Goal: Task Accomplishment & Management: Use online tool/utility

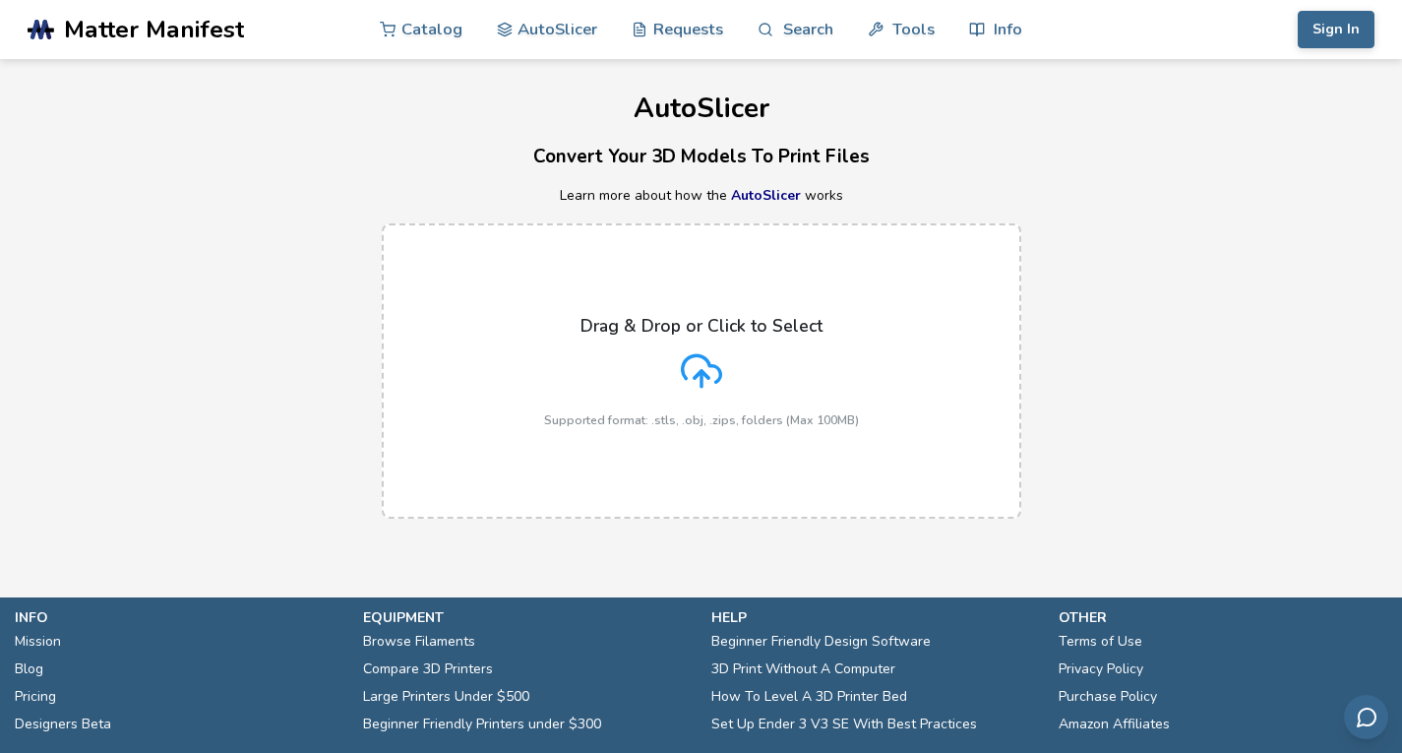
click at [692, 370] on icon at bounding box center [701, 370] width 41 height 41
click at [0, 0] on input "Drag & Drop or Click to Select Supported format: .stls, .obj, .zips, folders (M…" at bounding box center [0, 0] width 0 height 0
click at [714, 375] on icon at bounding box center [701, 370] width 41 height 41
click at [0, 0] on input "Drag & Drop or Click to Select Supported format: .stls, .obj, .zips, folders (M…" at bounding box center [0, 0] width 0 height 0
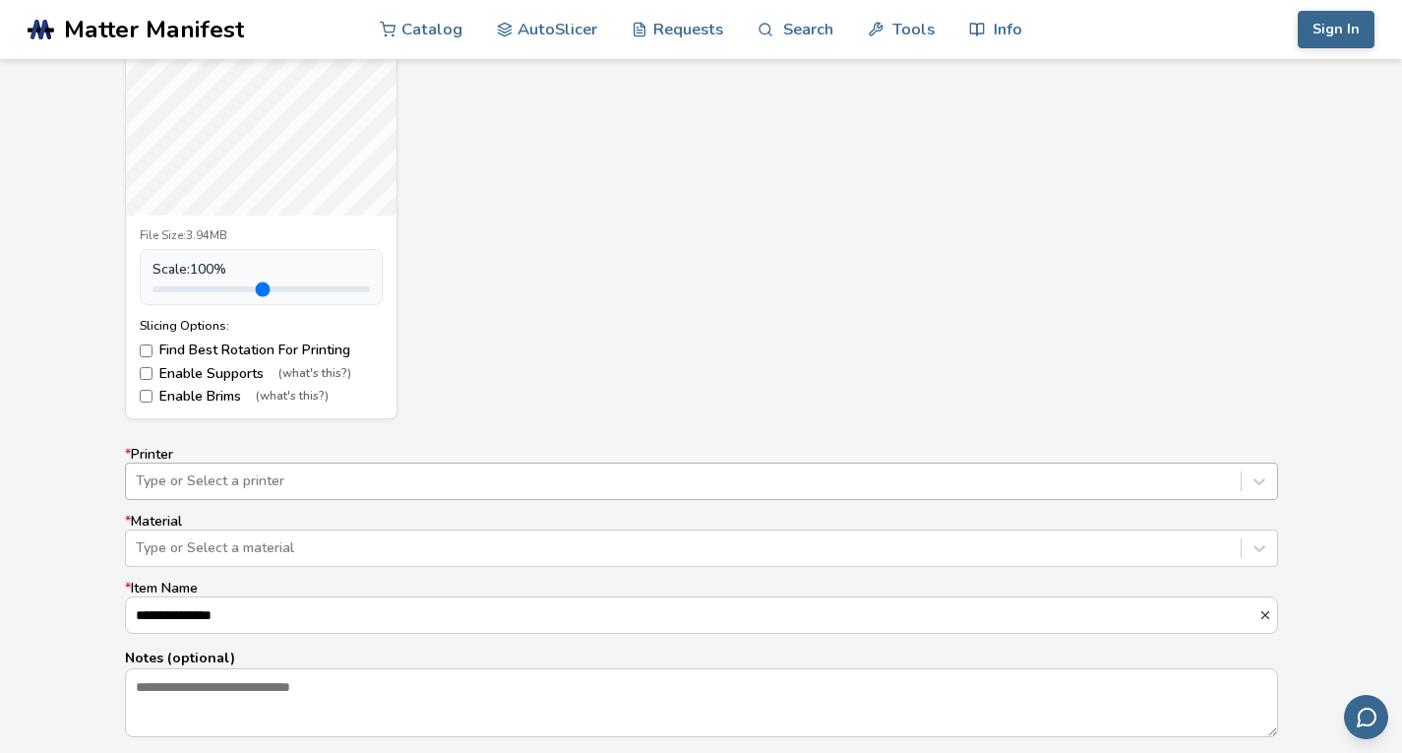
scroll to position [960, 0]
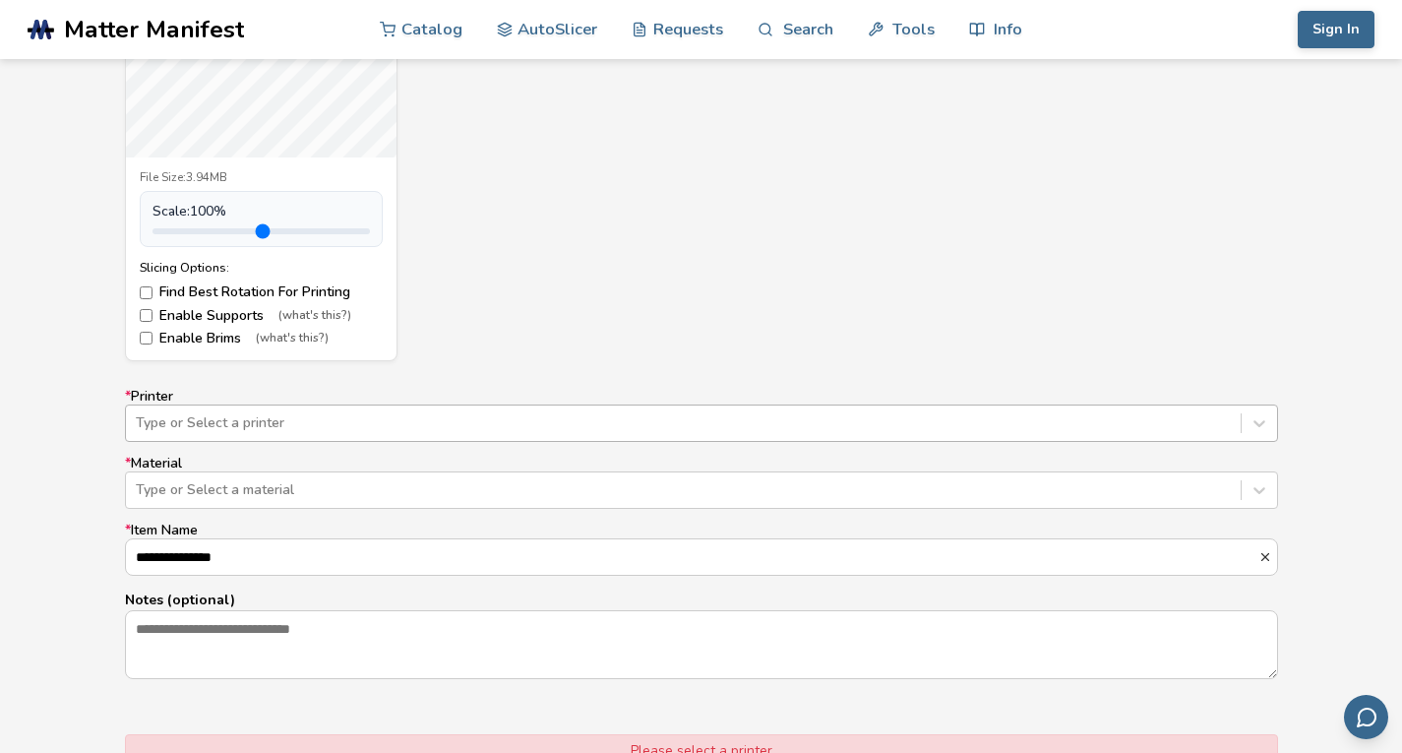
click at [325, 442] on div "Type or Select a printer" at bounding box center [701, 422] width 1153 height 37
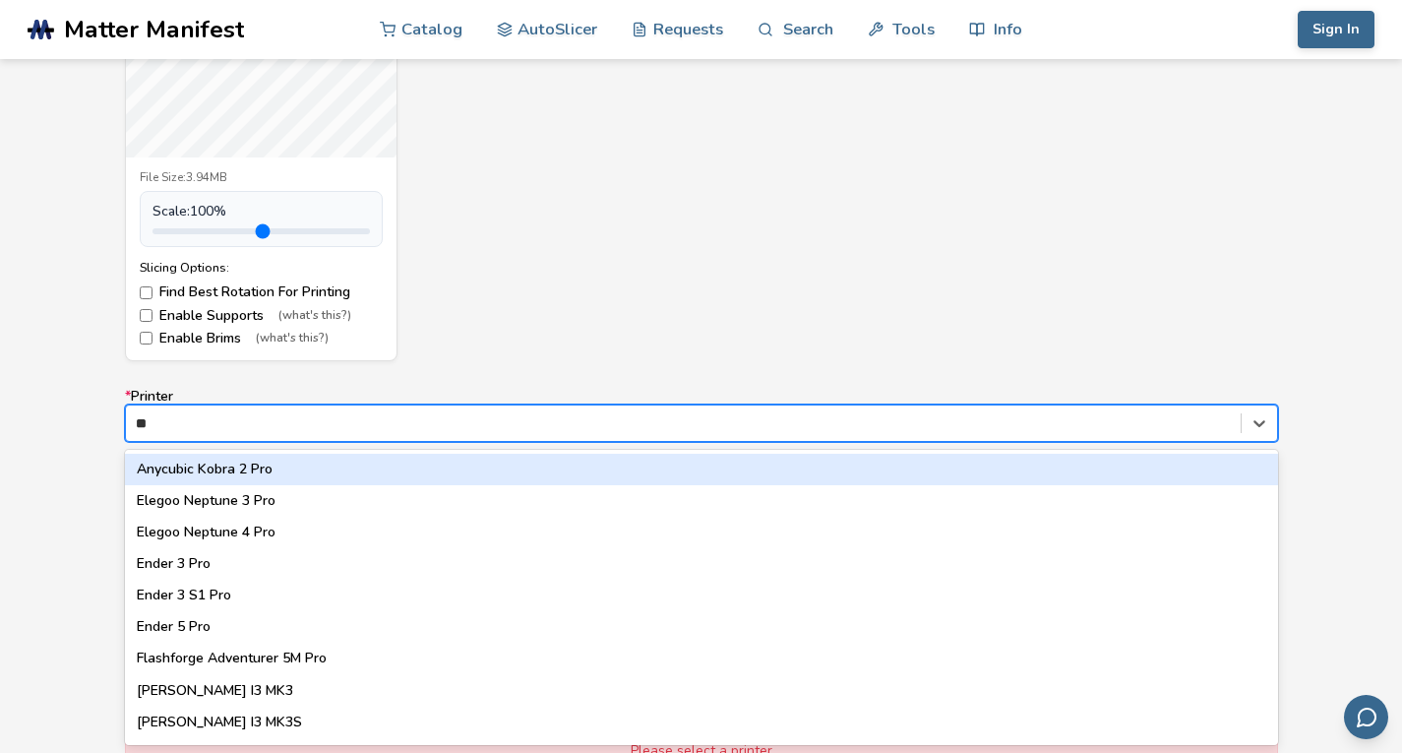
type input "***"
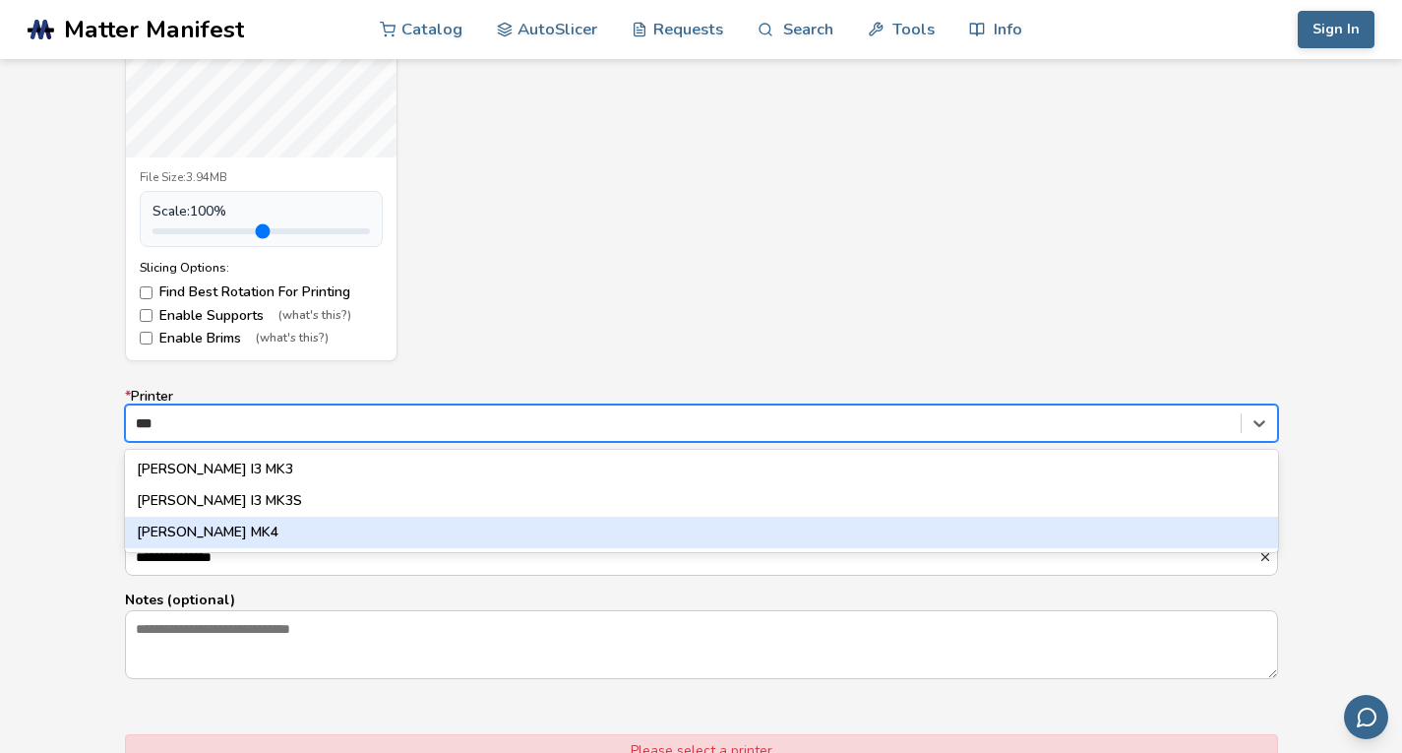
click at [195, 530] on div "[PERSON_NAME] MK4" at bounding box center [701, 531] width 1153 height 31
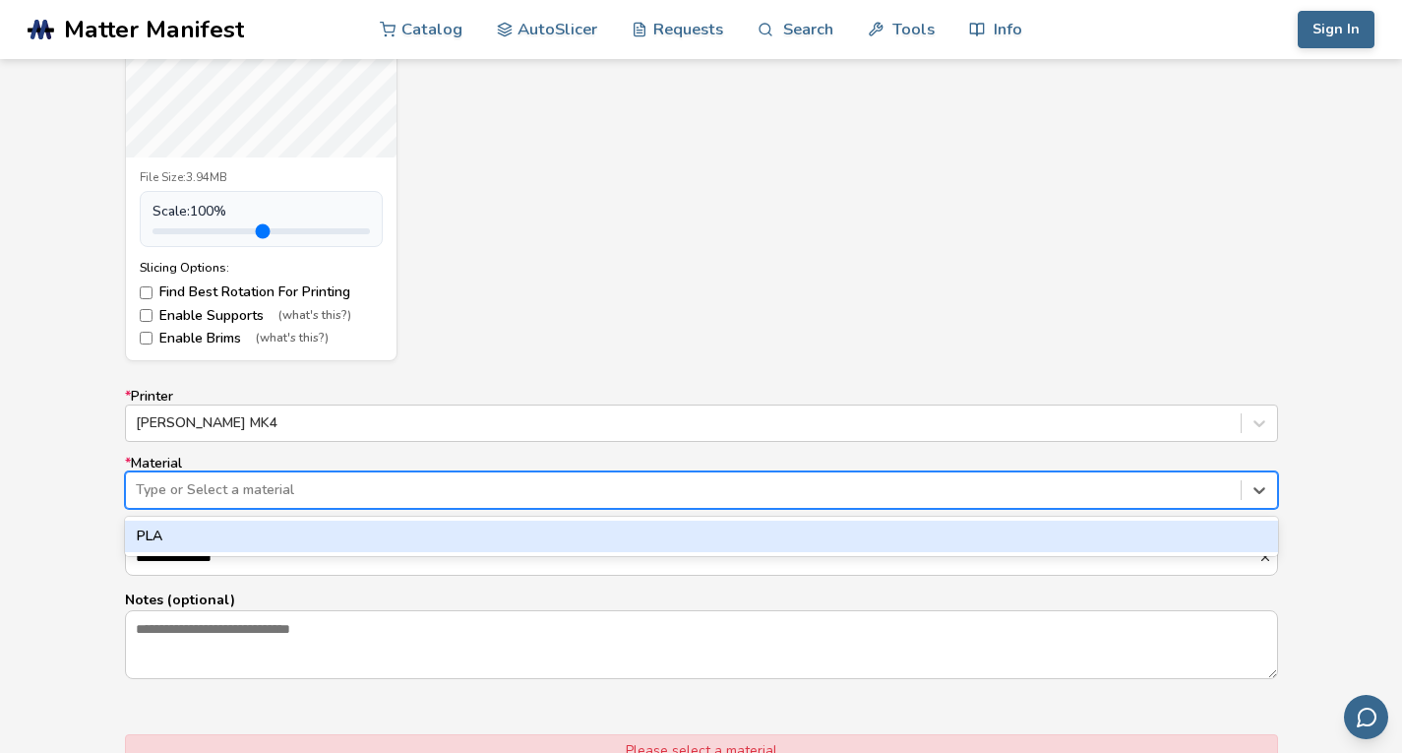
click at [251, 492] on div at bounding box center [683, 490] width 1095 height 20
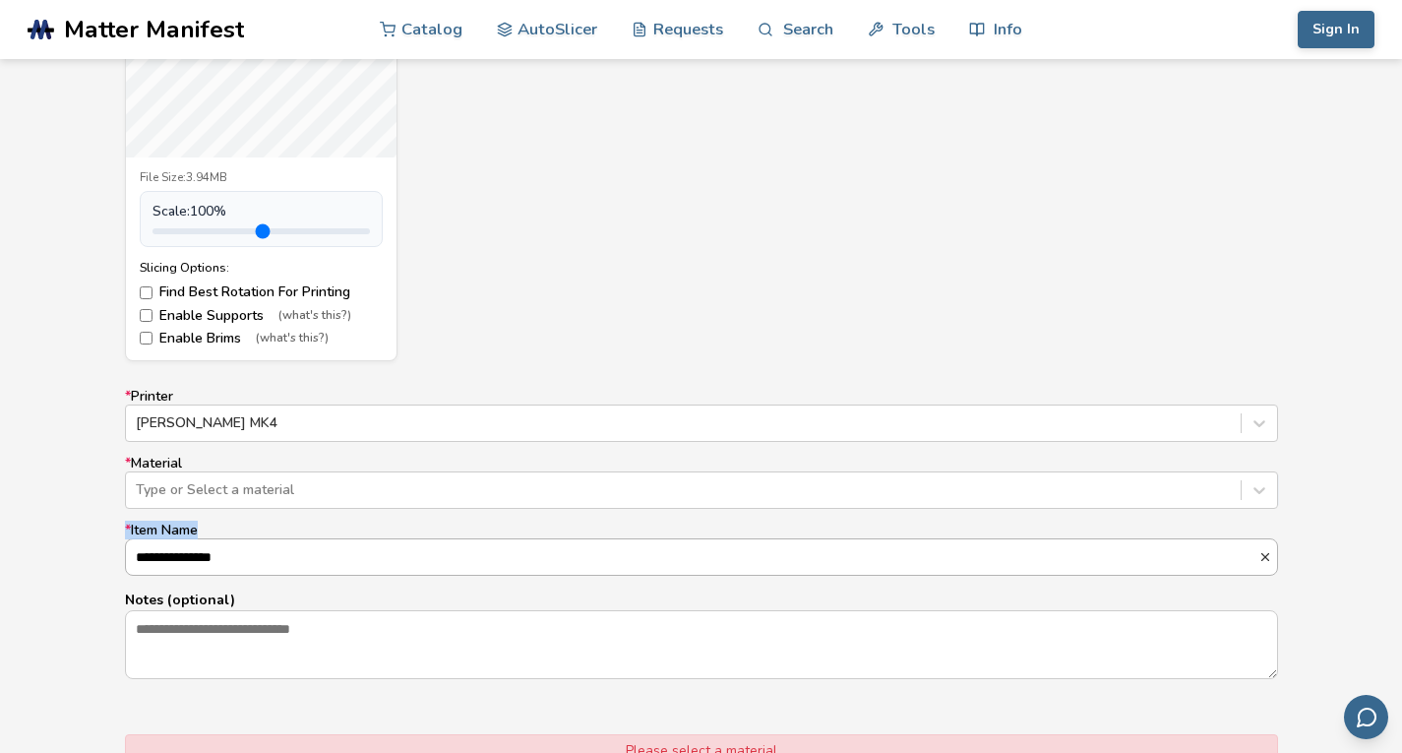
drag, startPoint x: 60, startPoint y: 517, endPoint x: 193, endPoint y: 567, distance: 141.6
click at [193, 567] on div "**********" at bounding box center [701, 329] width 1402 height 1166
click at [193, 567] on input "**********" at bounding box center [692, 556] width 1132 height 35
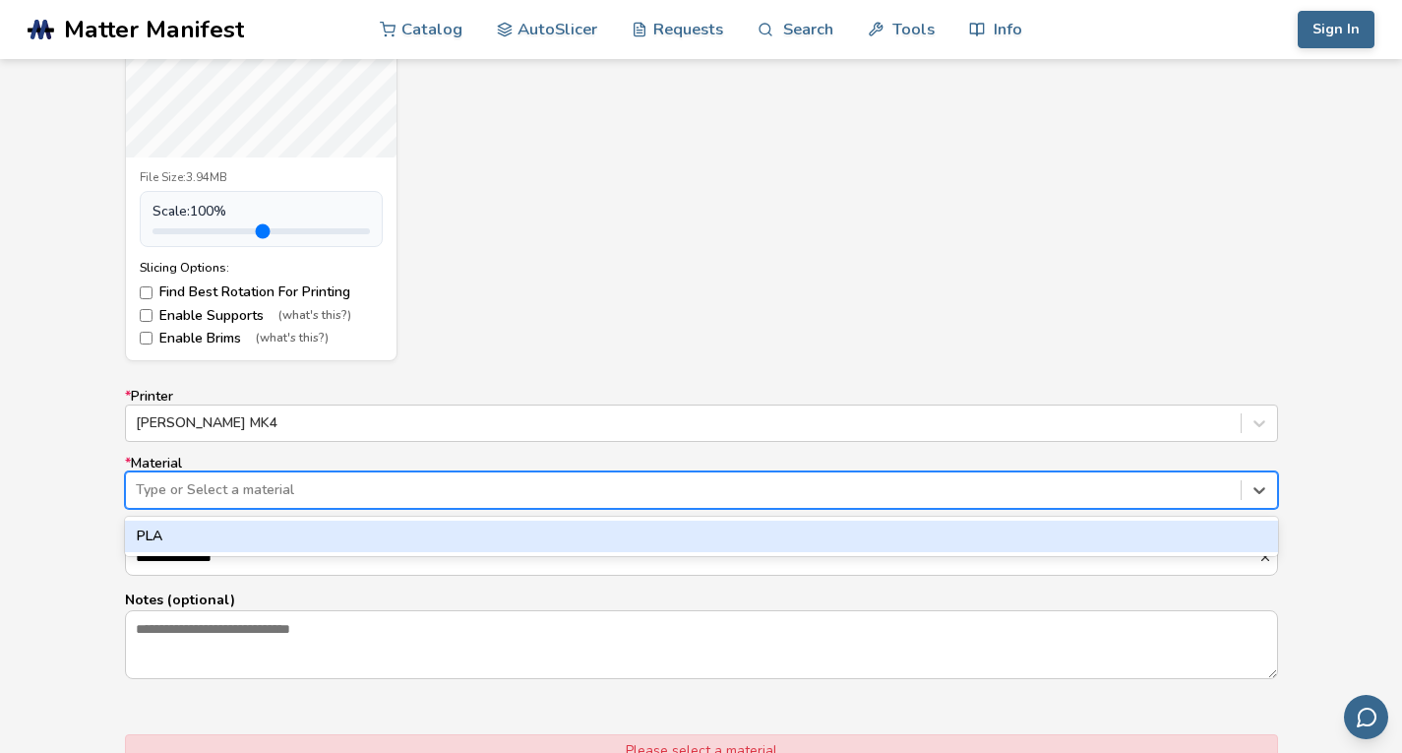
click at [219, 495] on div at bounding box center [683, 490] width 1095 height 20
click at [187, 526] on div "PLA" at bounding box center [701, 535] width 1153 height 31
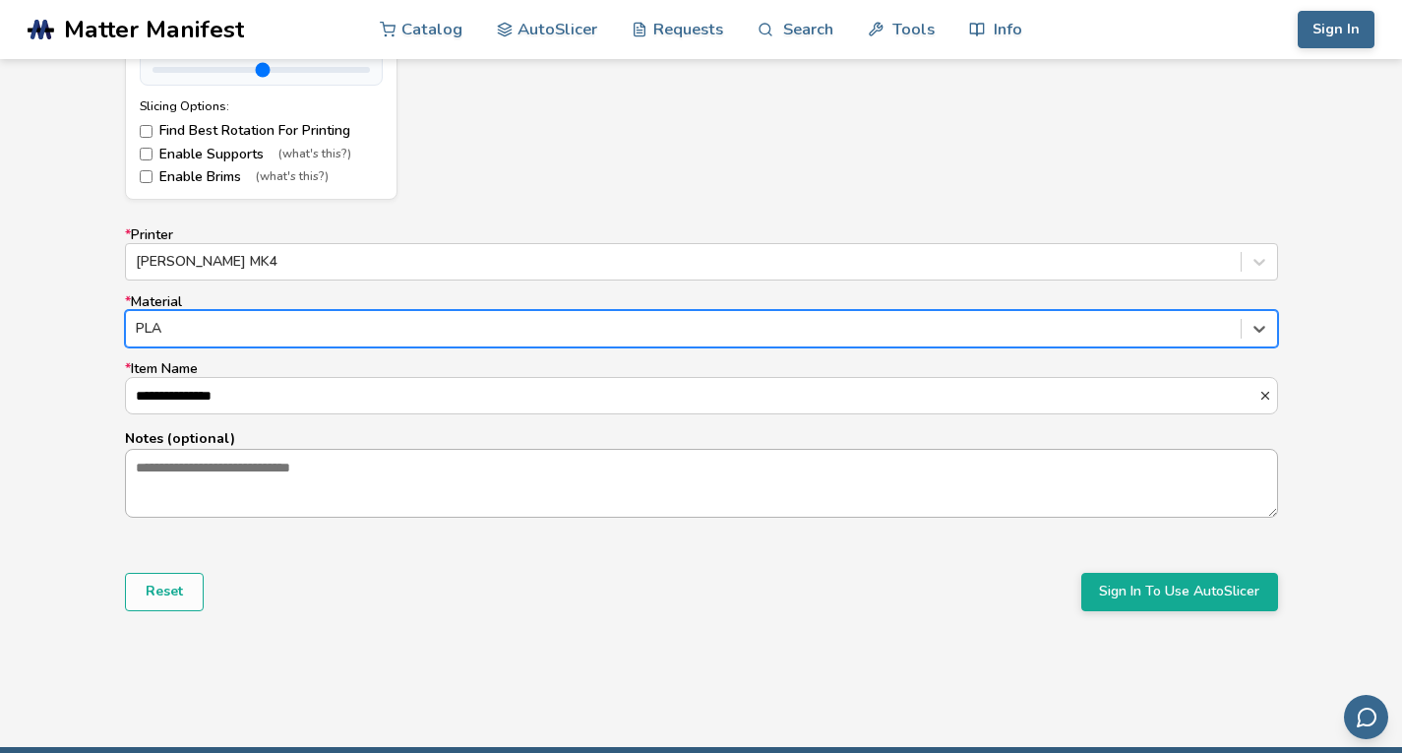
scroll to position [1122, 0]
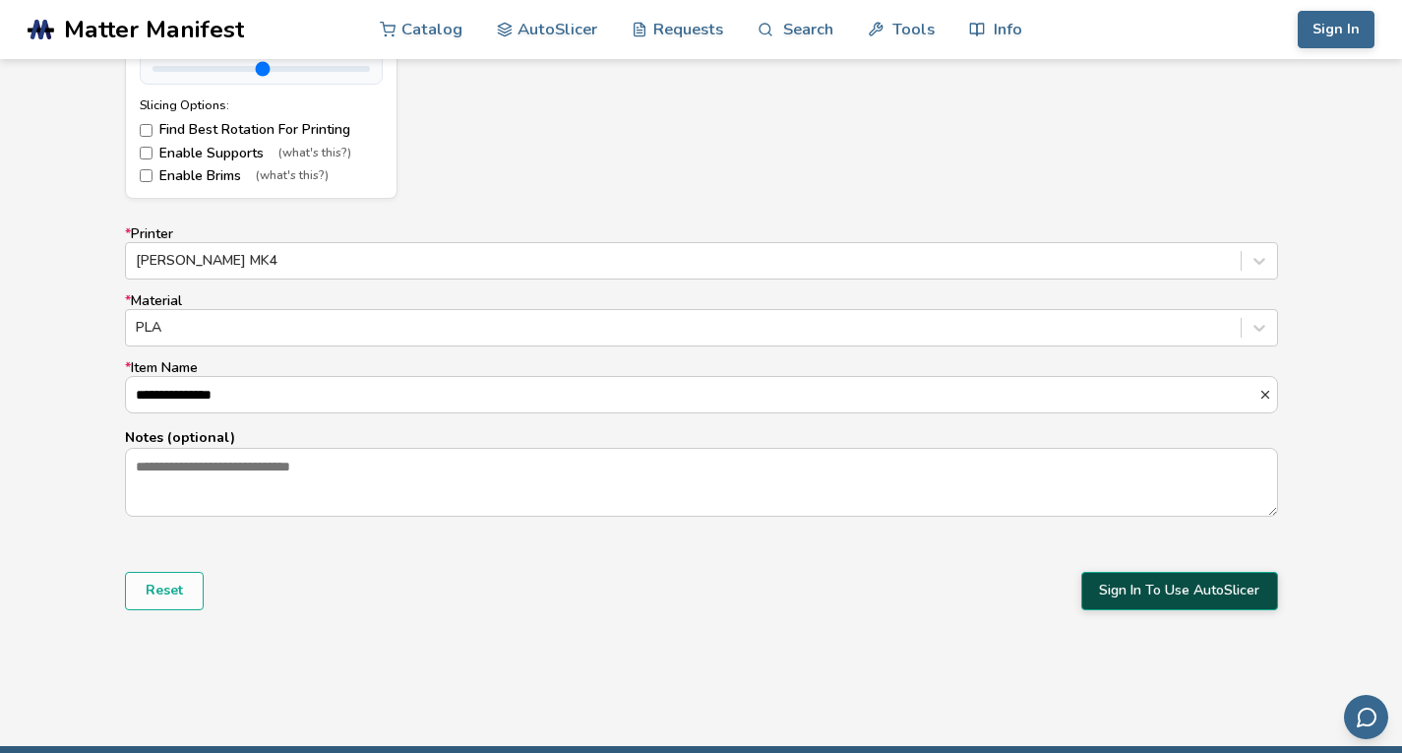
click at [1120, 596] on button "Sign In To Use AutoSlicer" at bounding box center [1179, 590] width 197 height 37
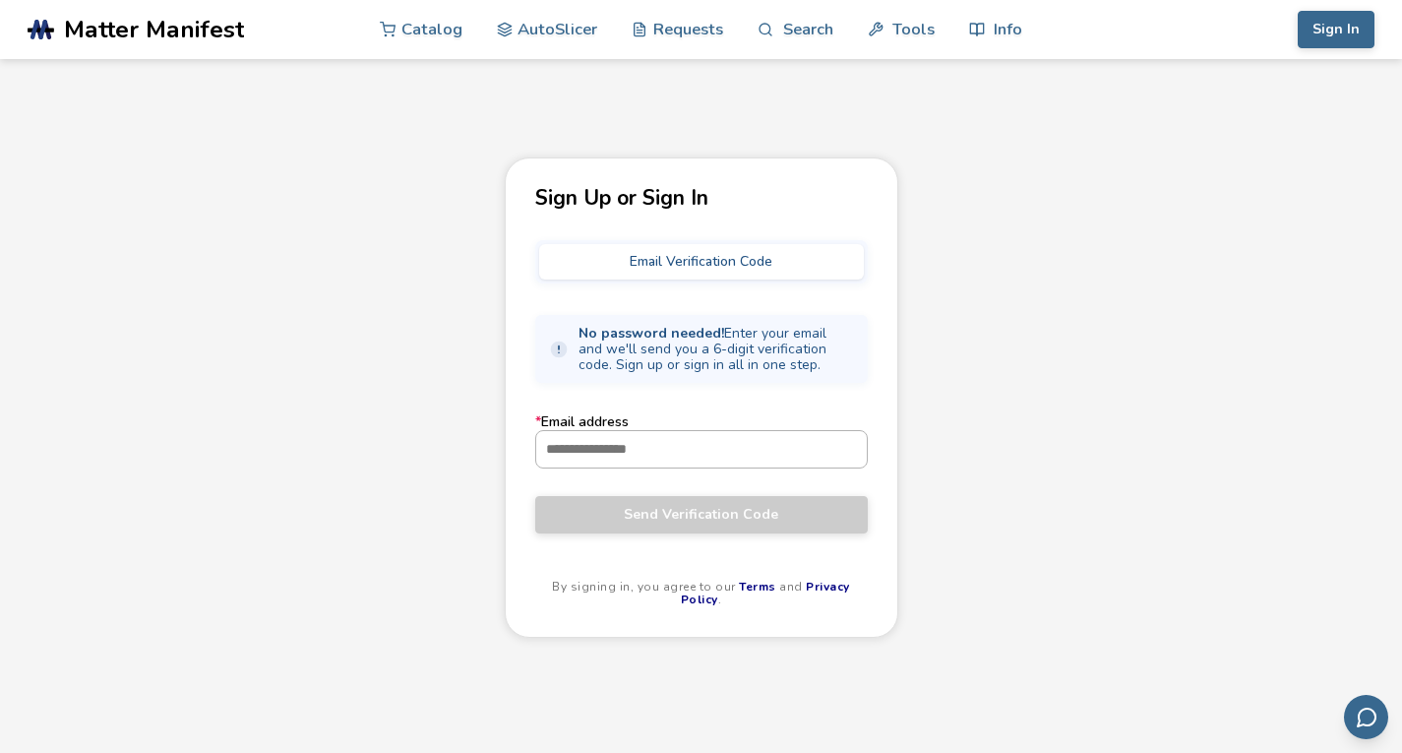
click at [646, 455] on input "* Email address" at bounding box center [701, 448] width 331 height 35
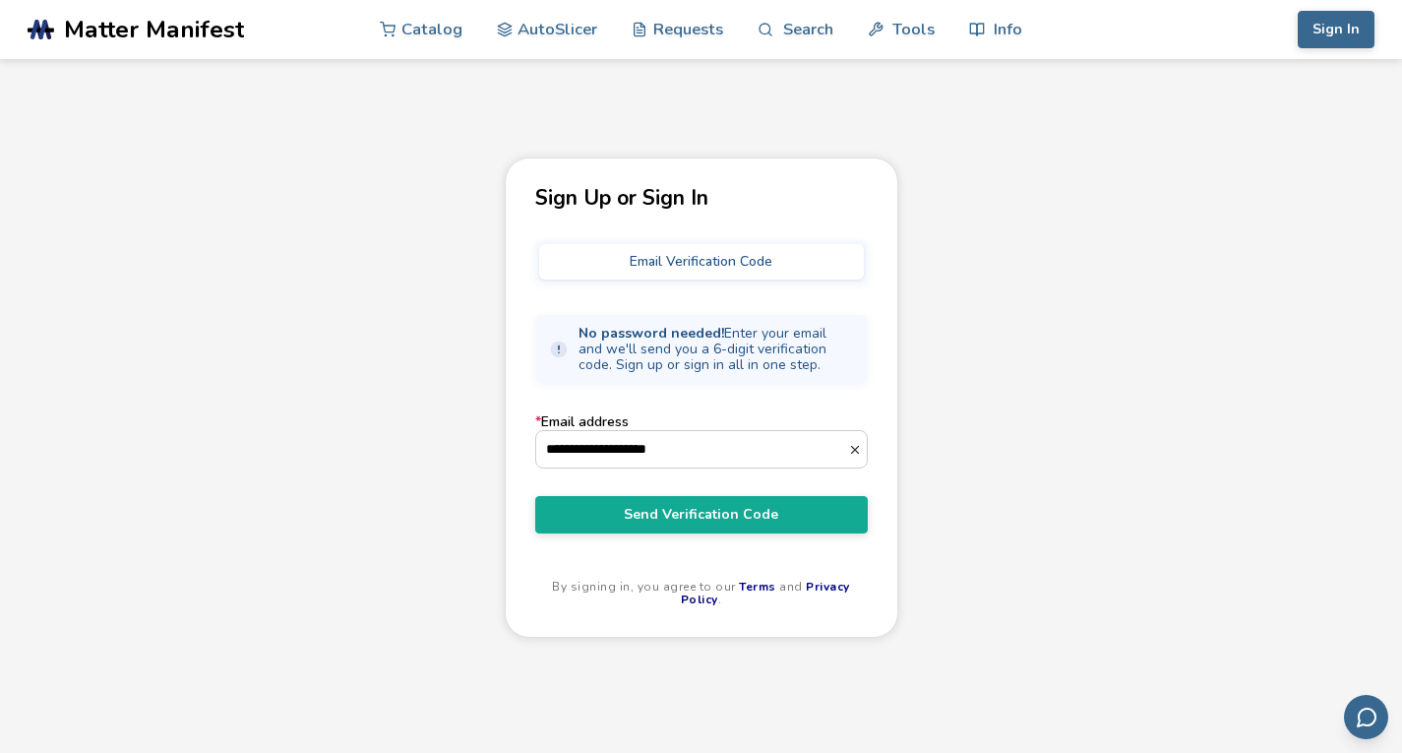
type input "**********"
click at [535, 496] on button "Send Verification Code" at bounding box center [701, 514] width 333 height 37
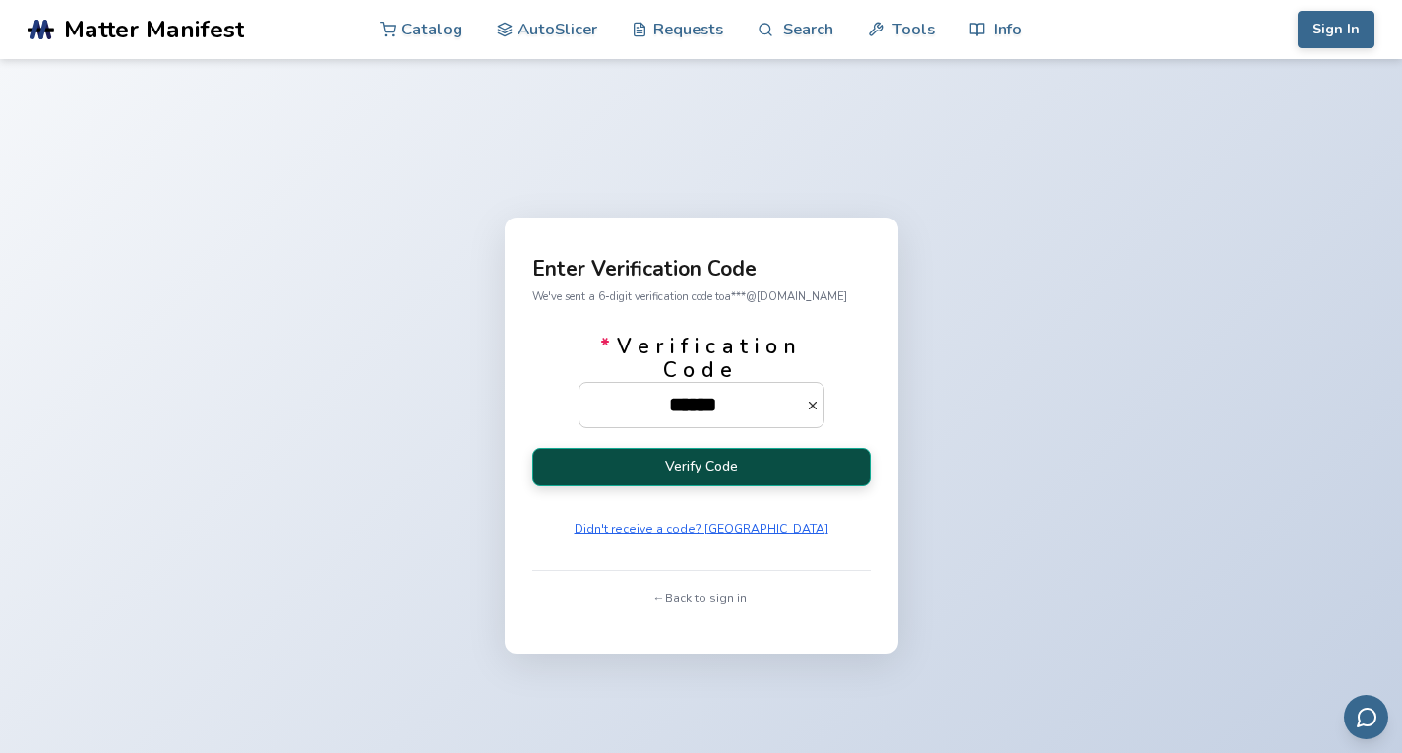
type input "******"
click at [636, 458] on button "Verify Code" at bounding box center [701, 467] width 338 height 38
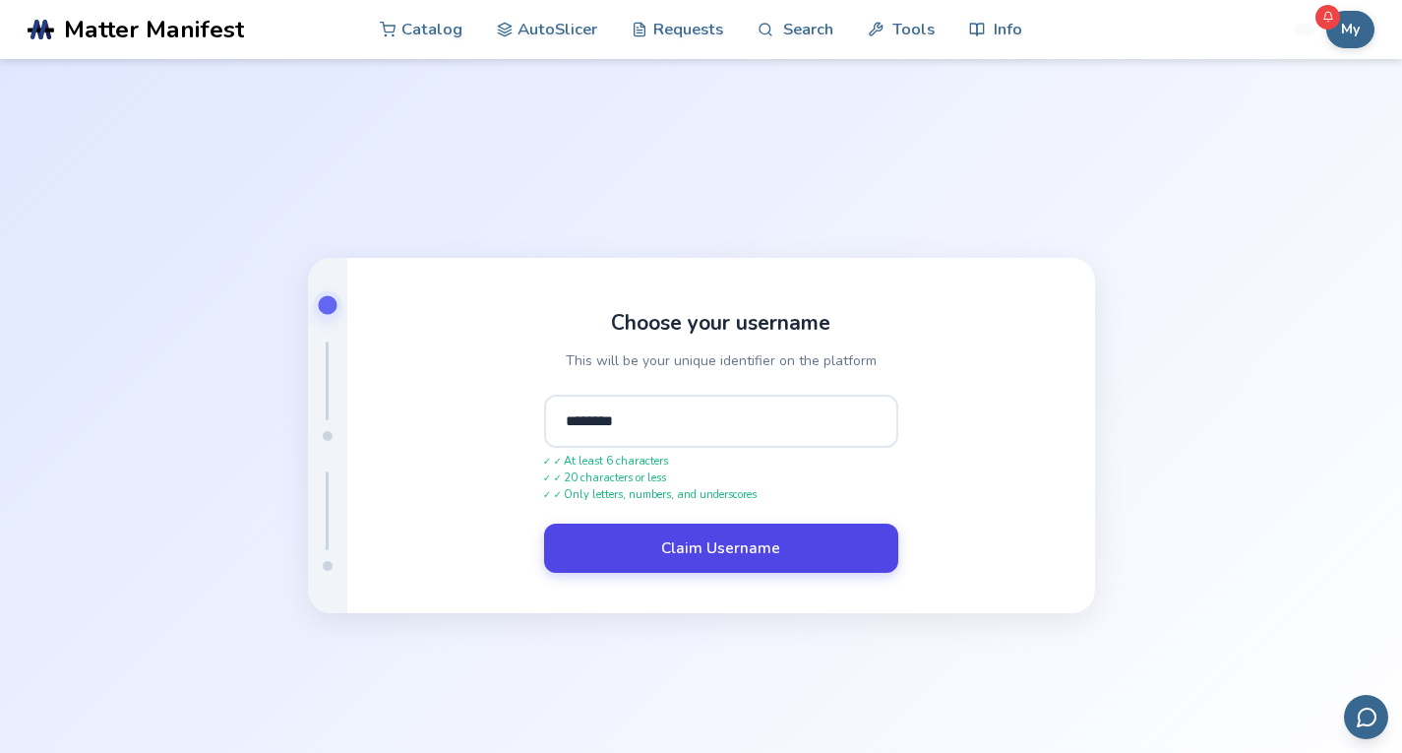
type input "********"
click at [663, 533] on button "Claim Username" at bounding box center [721, 547] width 354 height 49
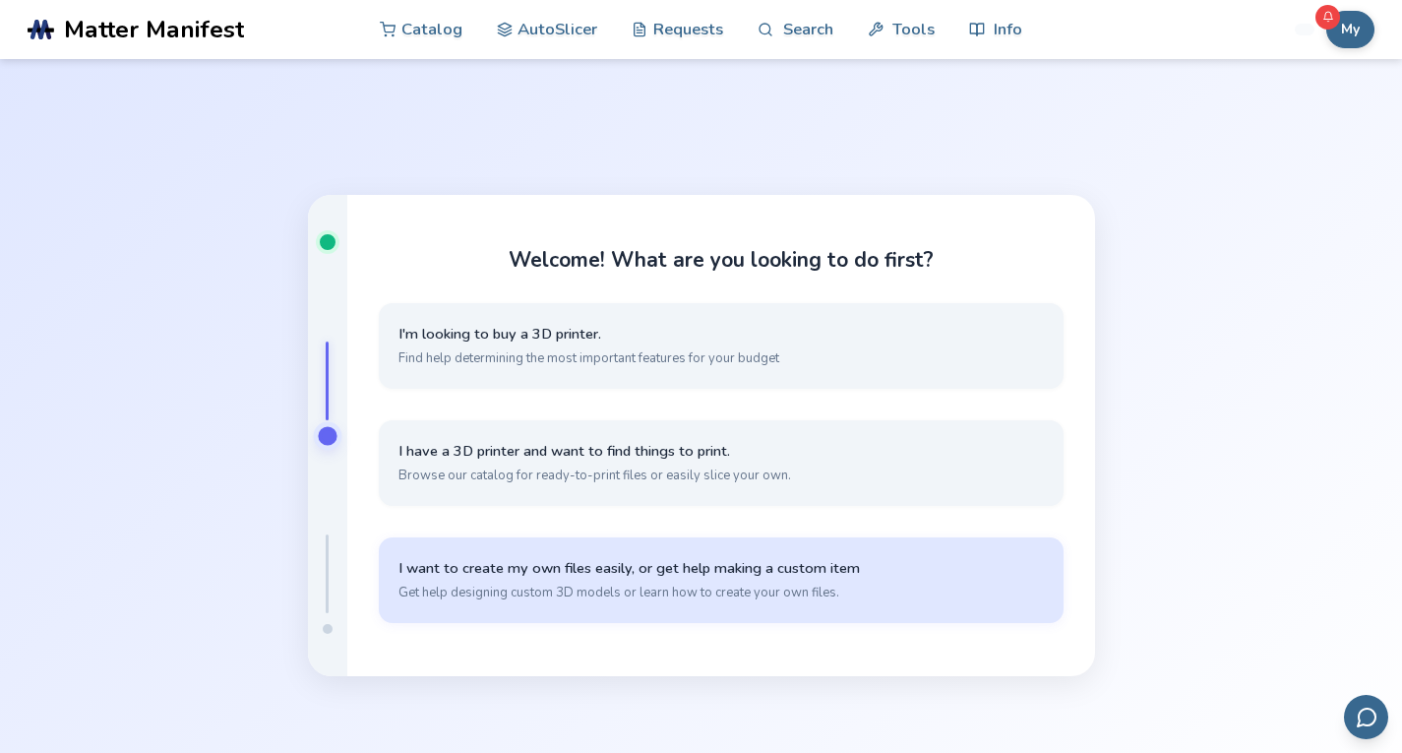
click at [612, 592] on span "Get help designing custom 3D models or learn how to create your own files." at bounding box center [720, 592] width 645 height 18
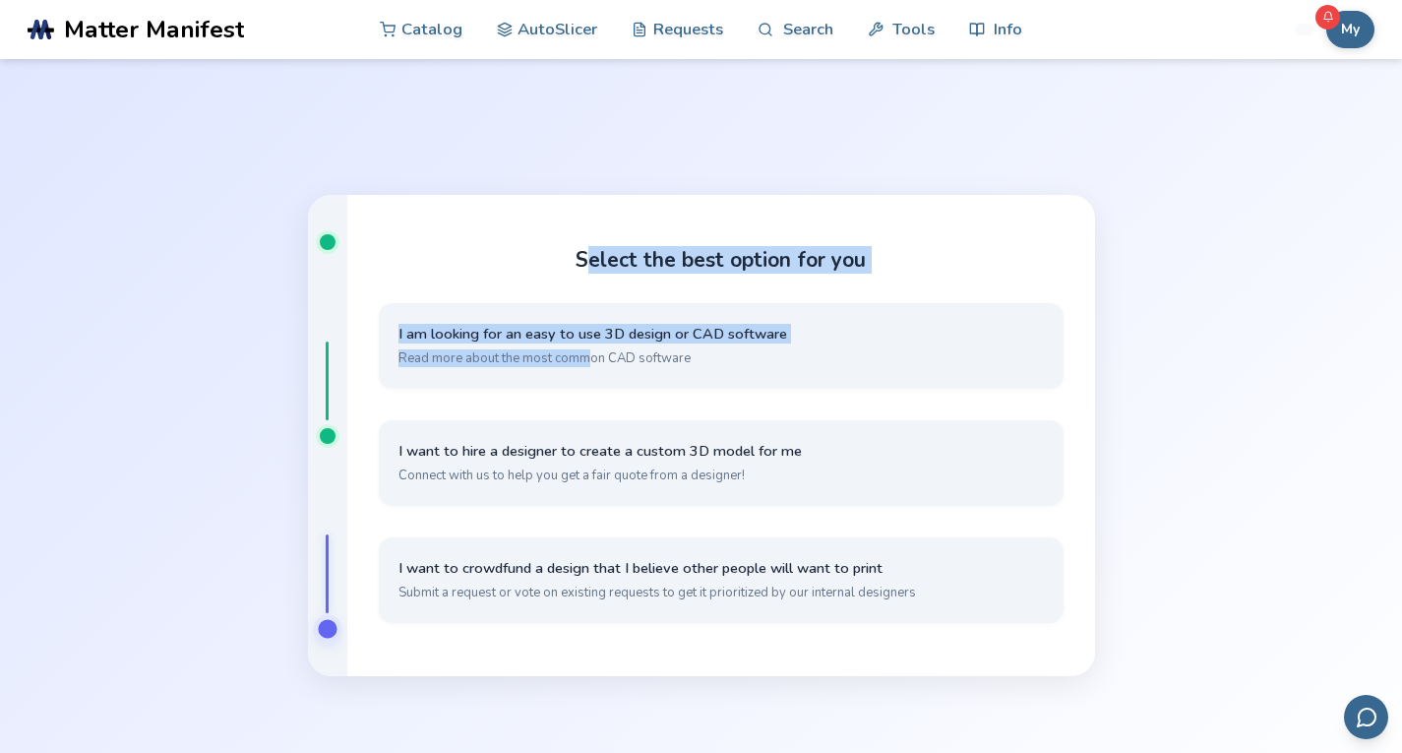
drag, startPoint x: 596, startPoint y: 273, endPoint x: 590, endPoint y: 396, distance: 123.1
click at [590, 396] on div "Select the best option for you I am looking for an easy to use 3D design or CAD…" at bounding box center [721, 436] width 748 height 482
click at [590, 396] on div "I am looking for an easy to use 3D design or CAD software Read more about the m…" at bounding box center [721, 470] width 685 height 334
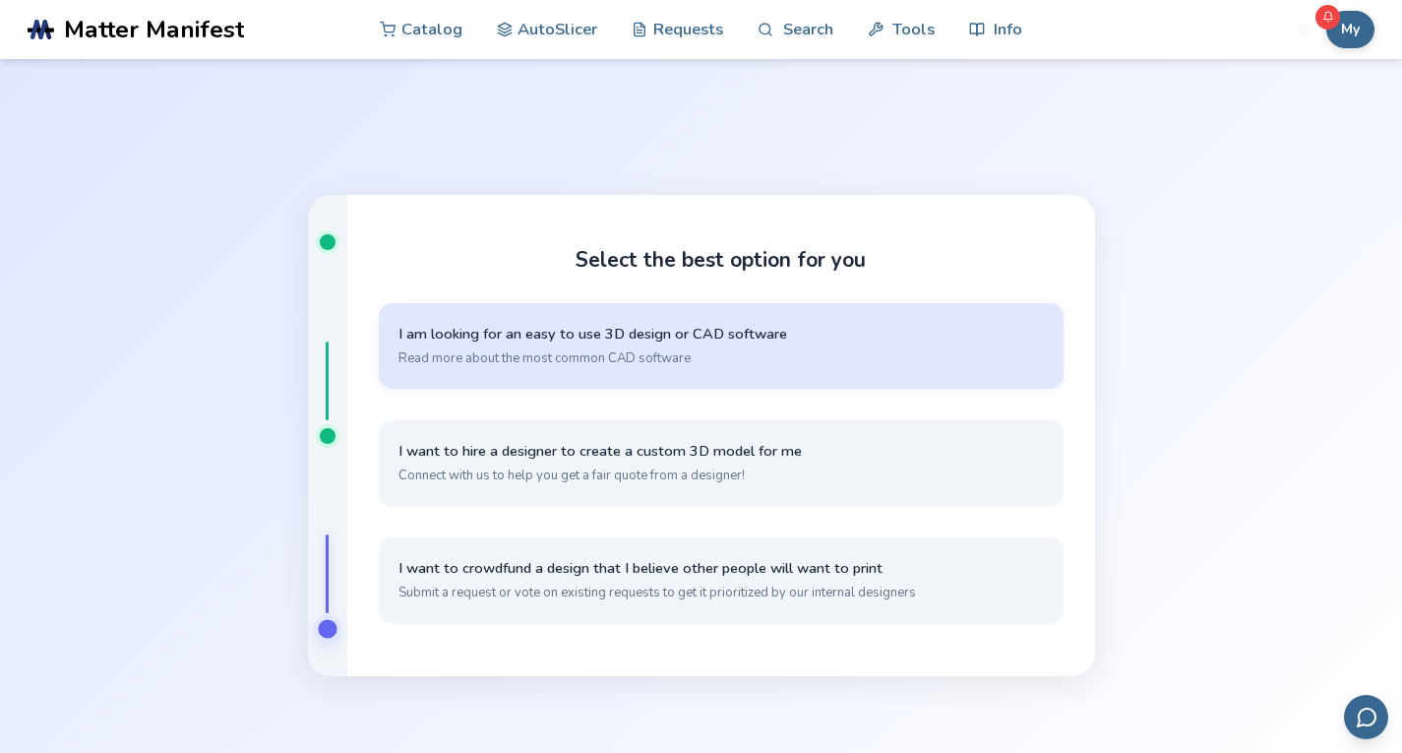
click at [651, 346] on button "I am looking for an easy to use 3D design or CAD software Read more about the m…" at bounding box center [721, 346] width 685 height 86
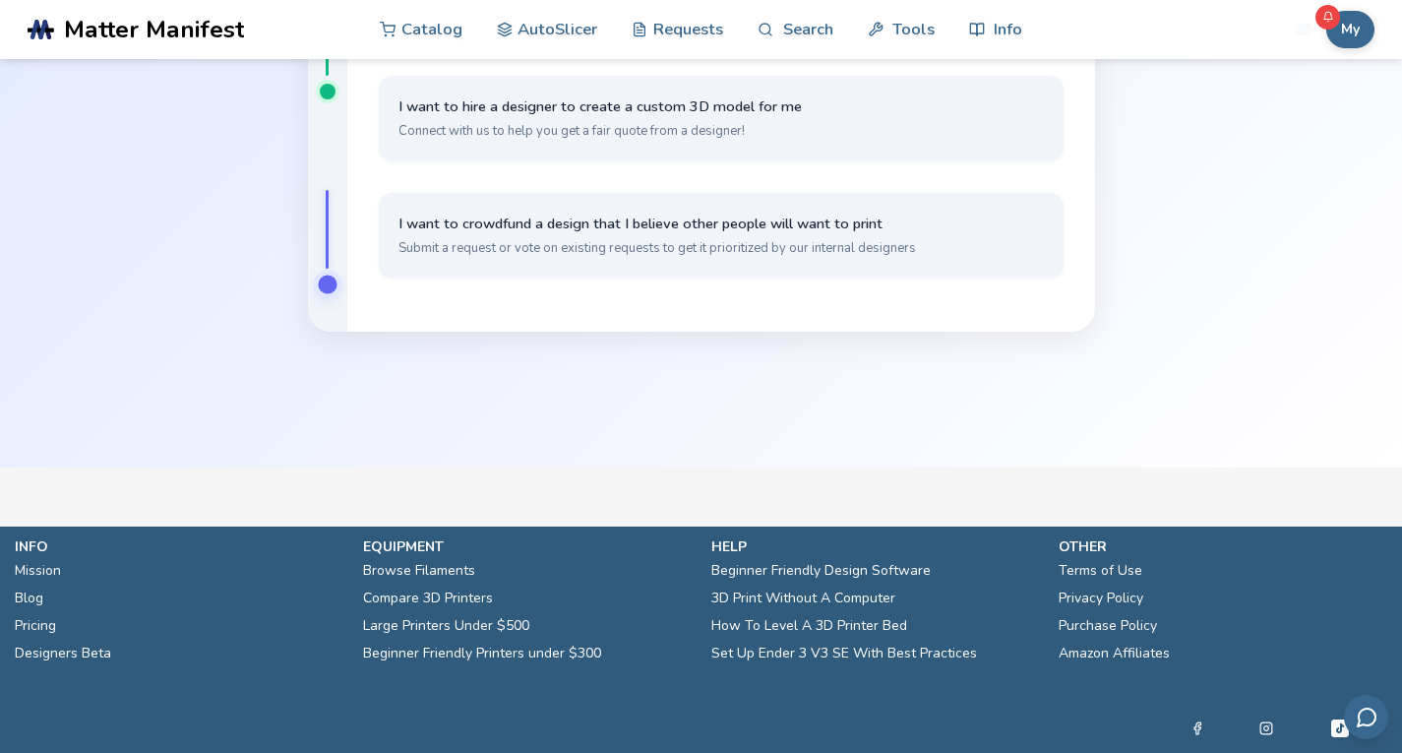
scroll to position [48, 0]
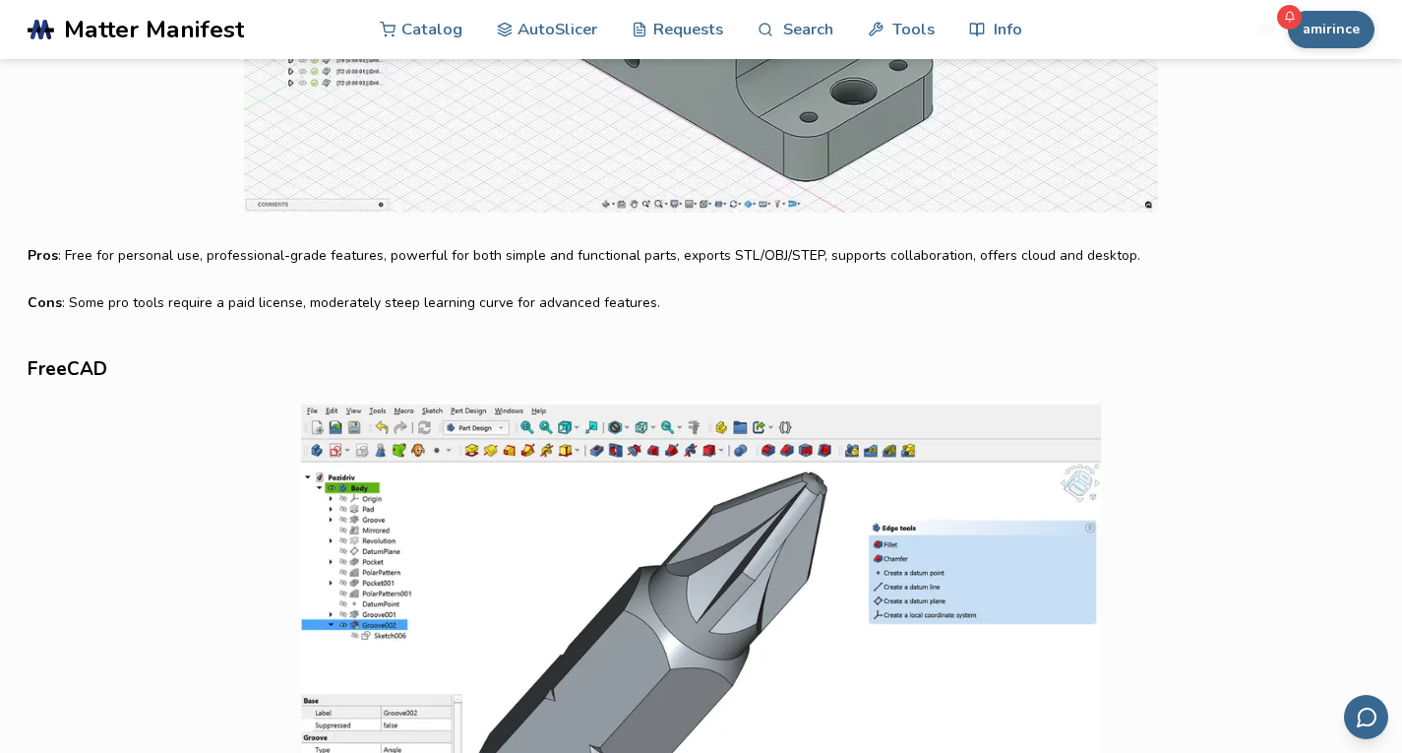
scroll to position [2522, 0]
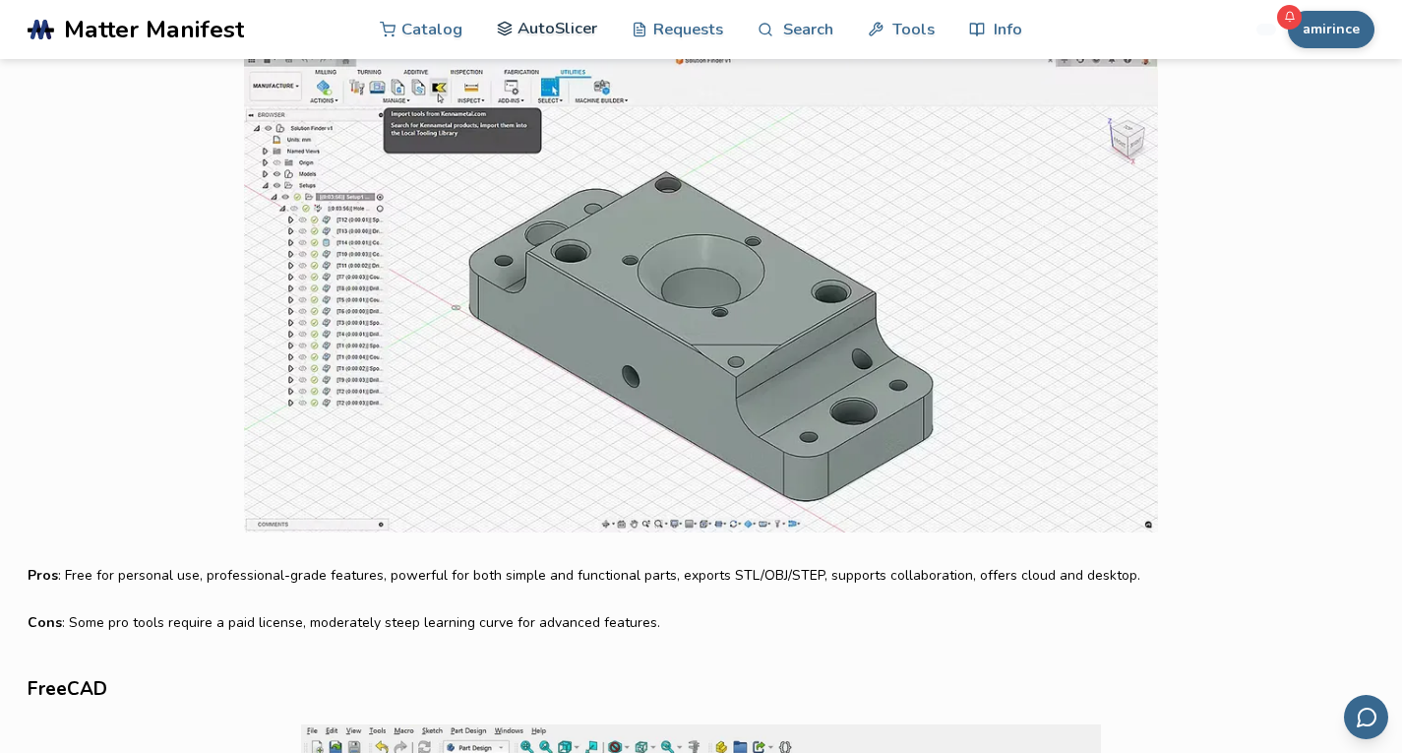
click at [546, 31] on link "AutoSlicer" at bounding box center [547, 28] width 101 height 59
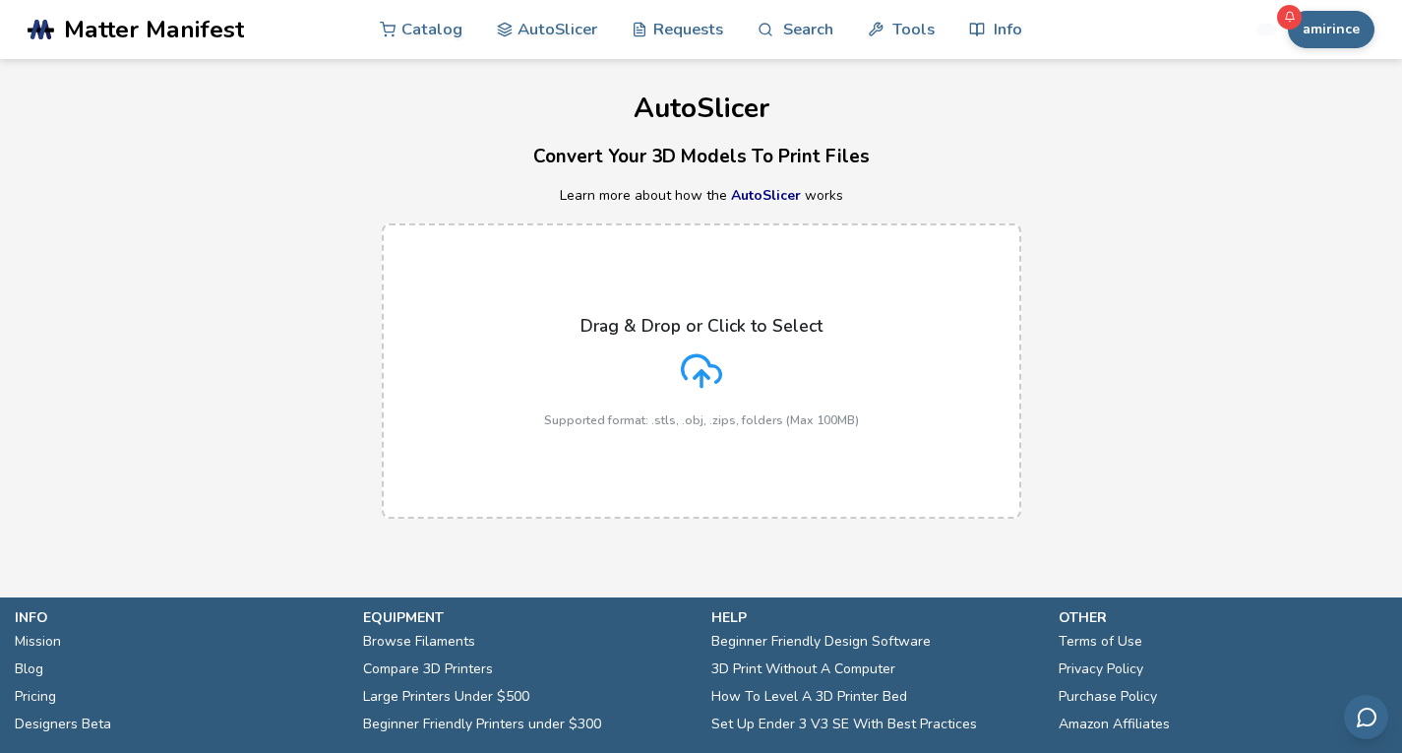
click at [691, 366] on icon at bounding box center [701, 370] width 41 height 41
click at [0, 0] on input "Drag & Drop or Click to Select Supported format: .stls, .obj, .zips, folders (M…" at bounding box center [0, 0] width 0 height 0
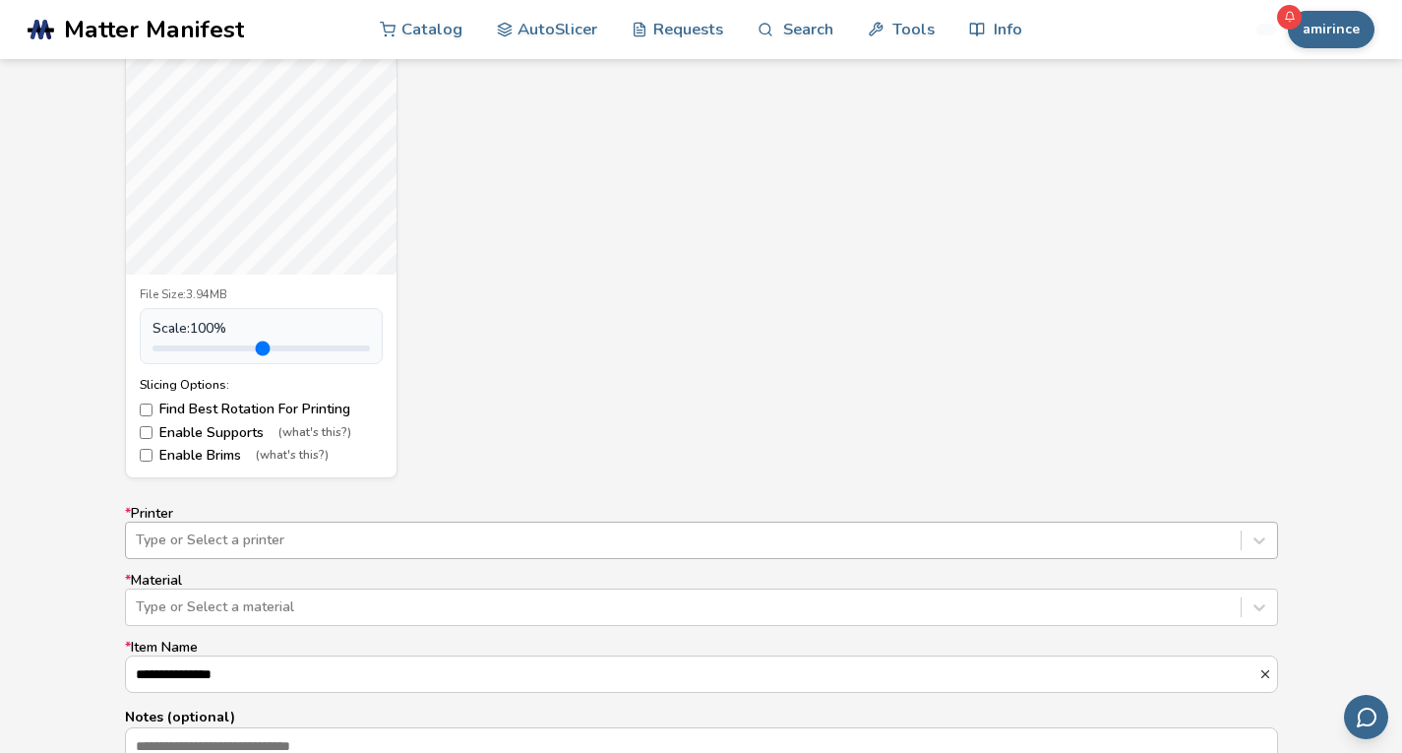
scroll to position [960, 0]
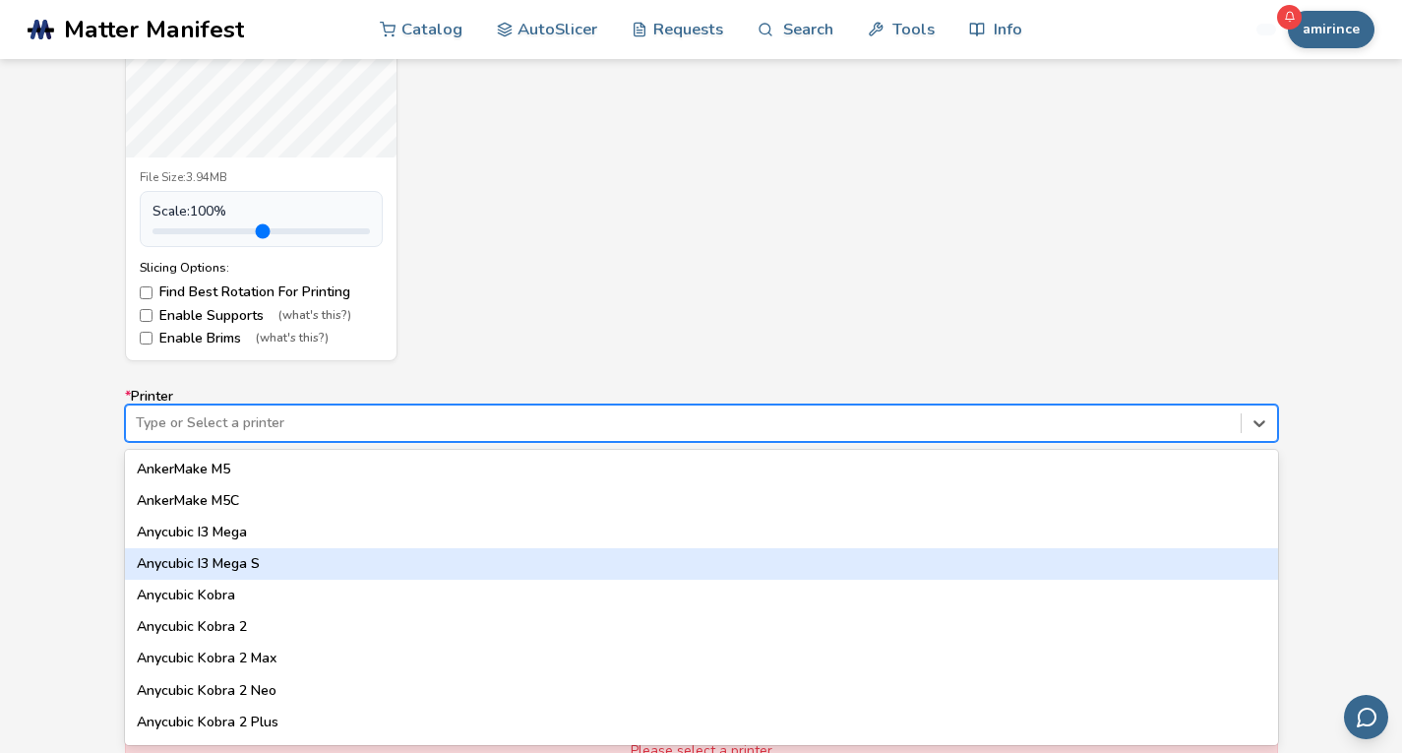
click at [239, 442] on div "64 results available. Use Up and Down to choose options, press Enter to select …" at bounding box center [701, 422] width 1153 height 37
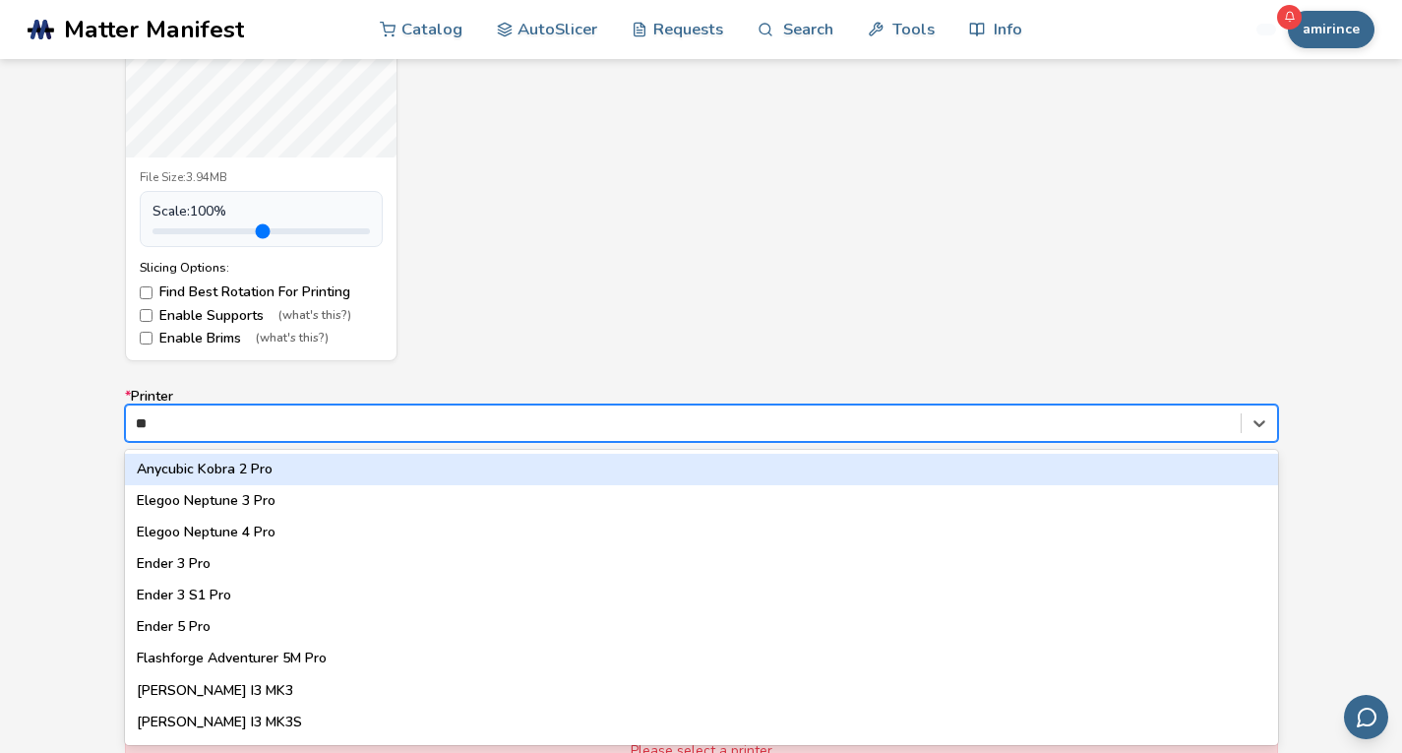
type input "***"
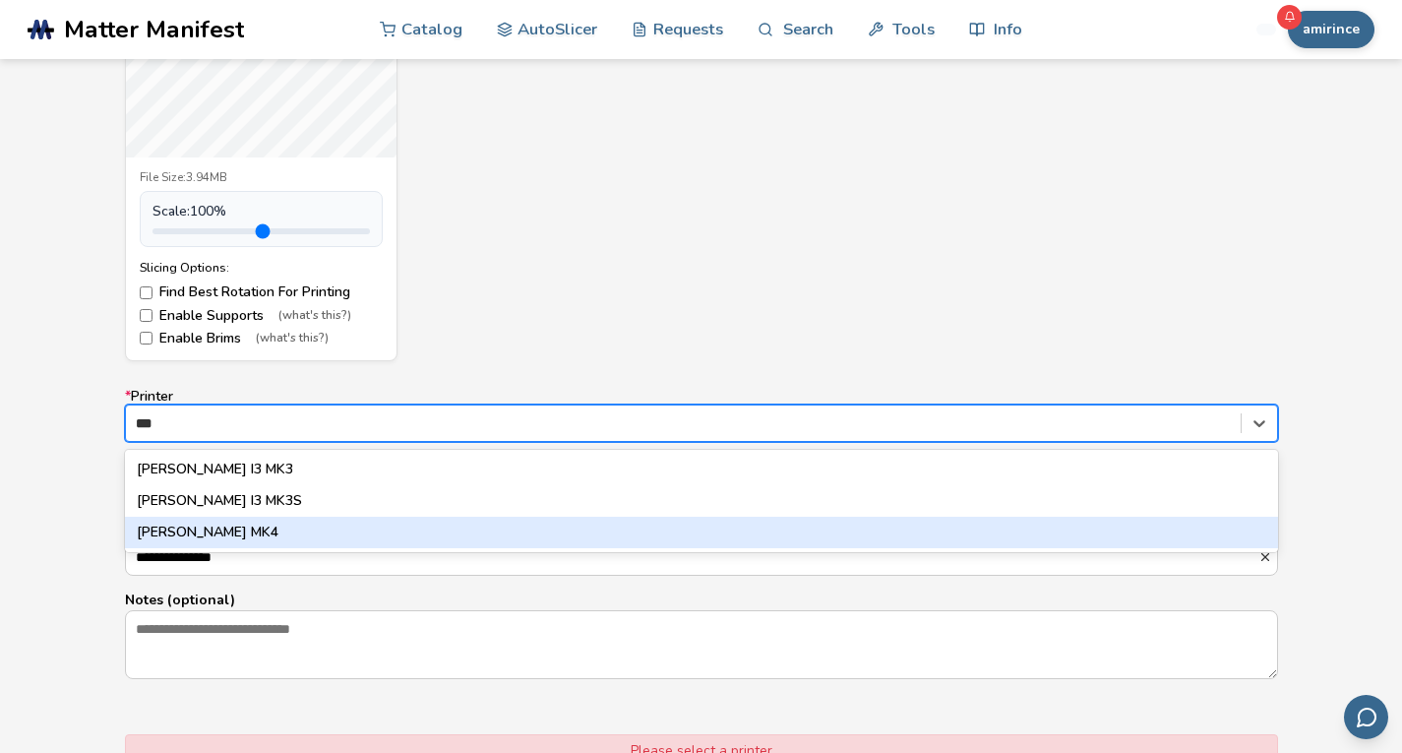
click at [208, 524] on div "[PERSON_NAME] MK4" at bounding box center [701, 531] width 1153 height 31
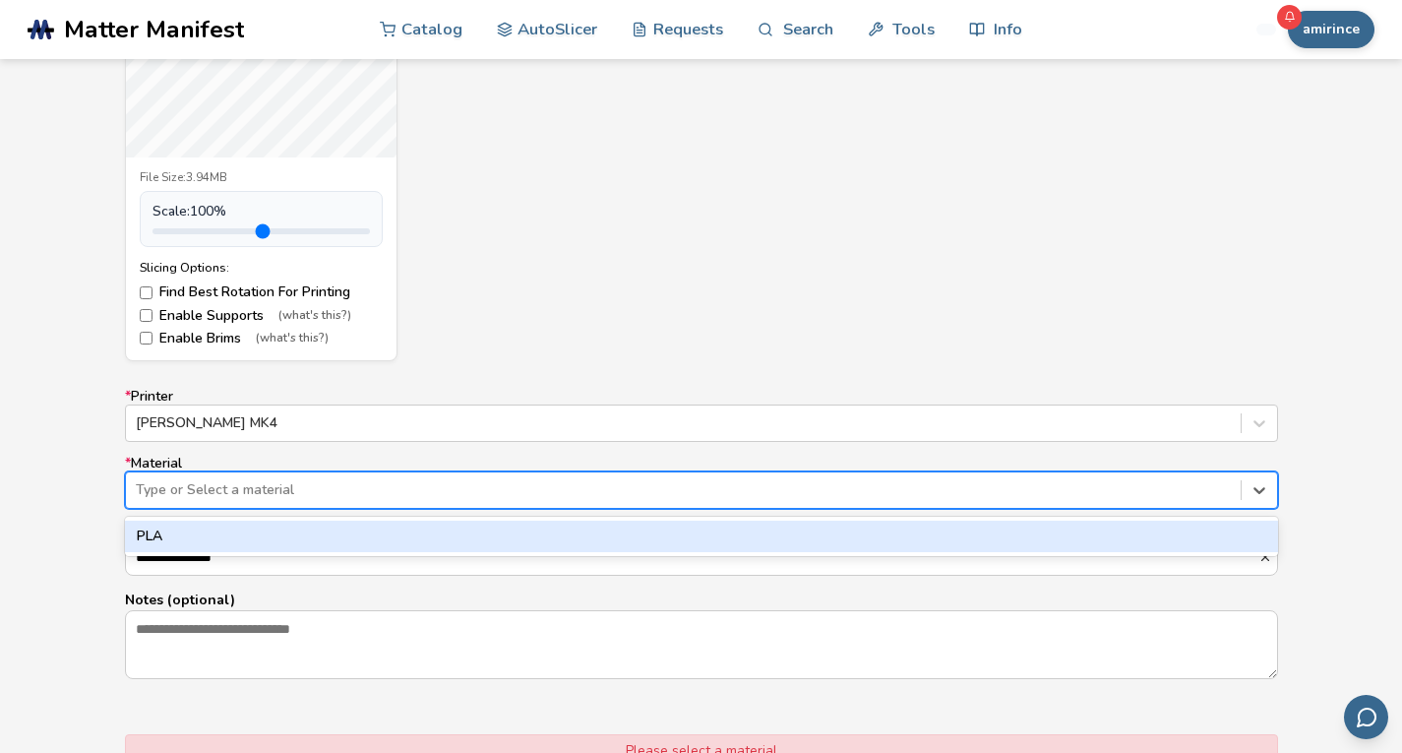
click at [171, 482] on div at bounding box center [683, 490] width 1095 height 20
click at [187, 523] on div "PLA" at bounding box center [701, 535] width 1153 height 31
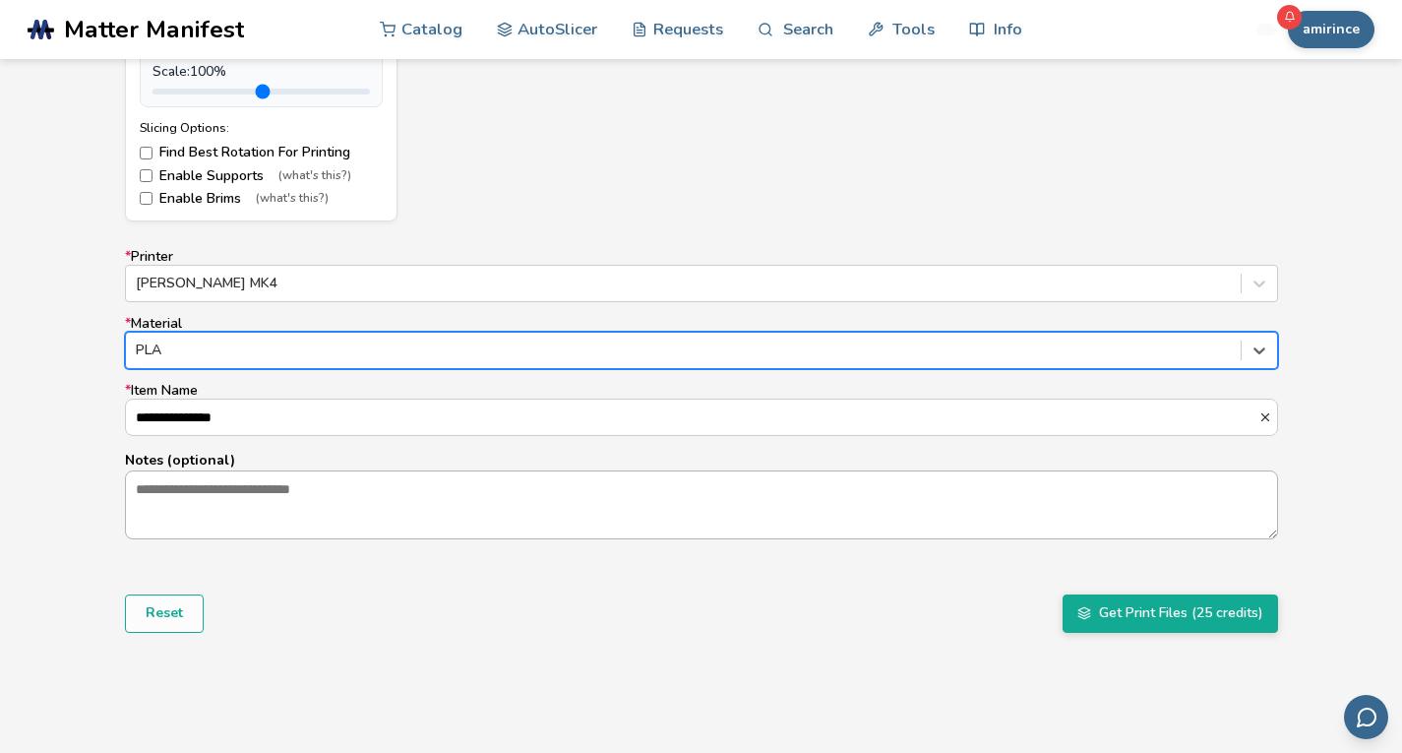
scroll to position [1101, 0]
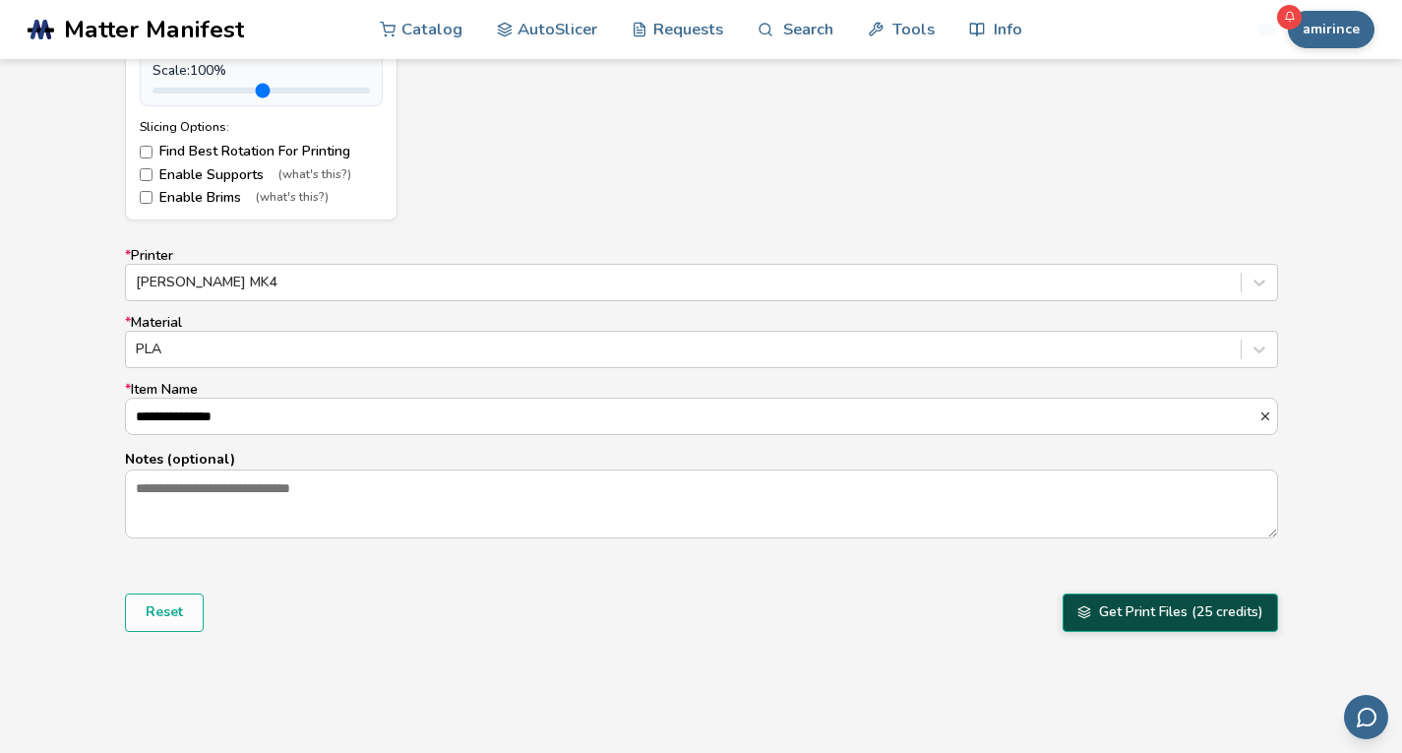
click at [1104, 599] on button "Get Print Files (25 credits)" at bounding box center [1169, 611] width 215 height 37
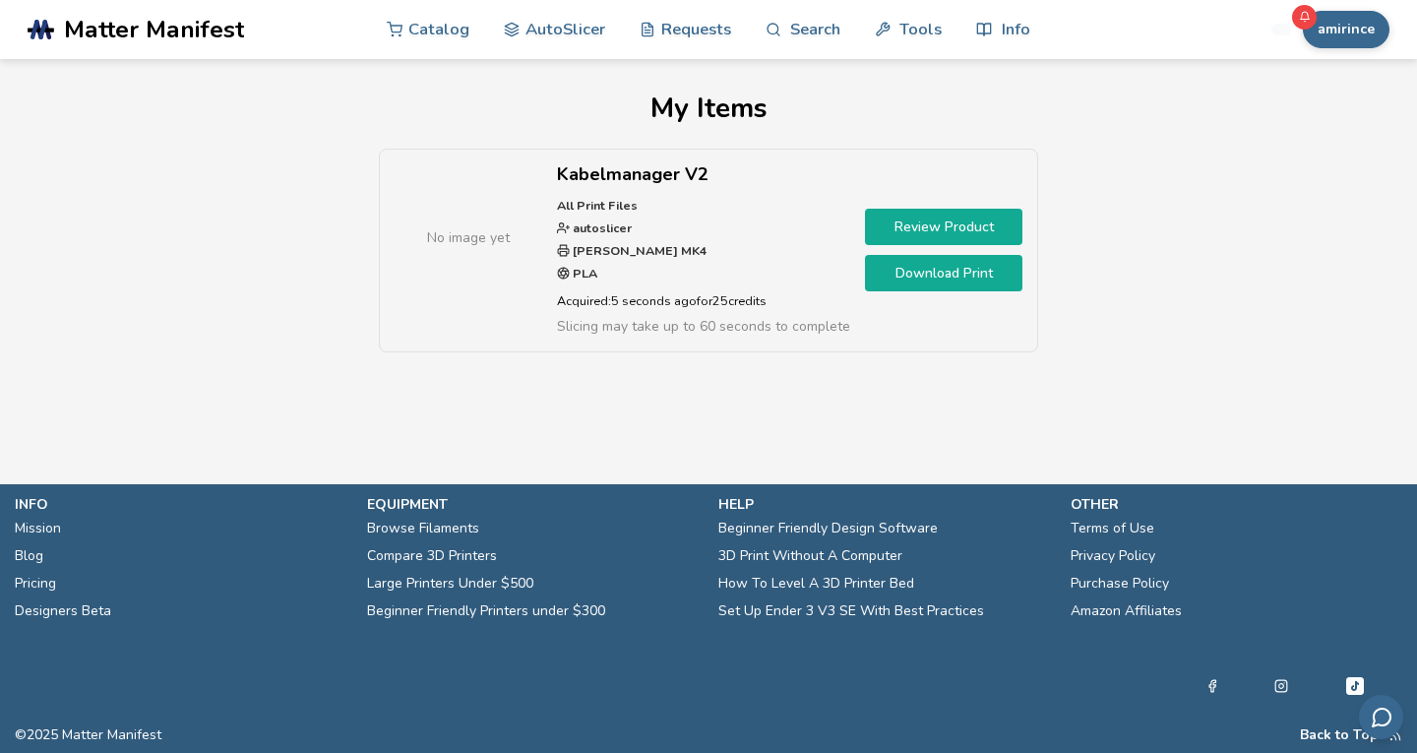
click at [898, 282] on link "Download Print" at bounding box center [943, 273] width 157 height 36
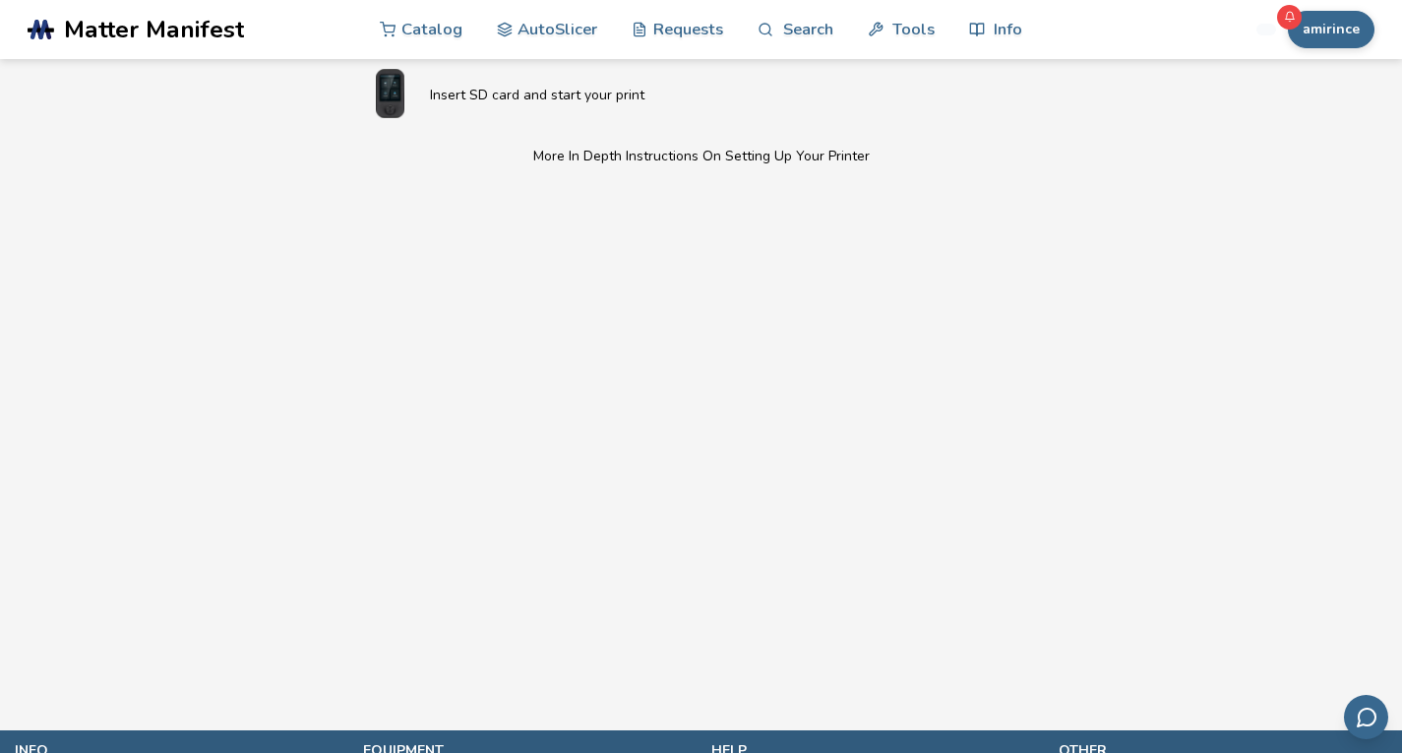
scroll to position [636, 0]
